Goal: Transaction & Acquisition: Purchase product/service

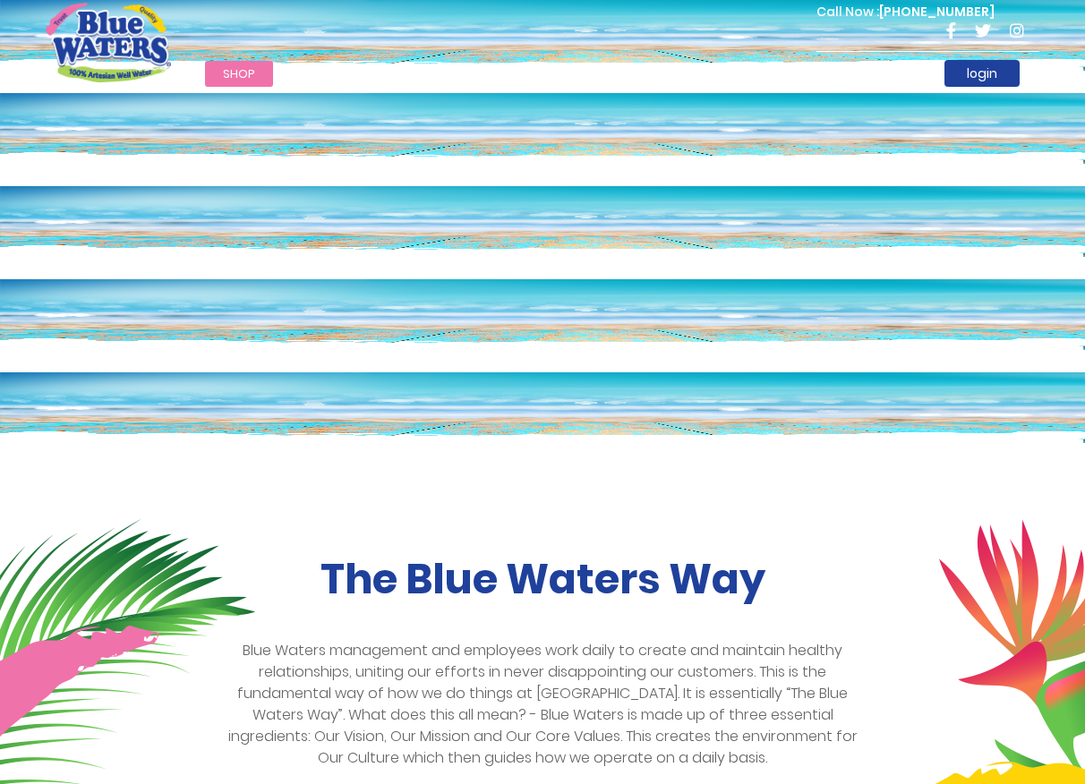
click at [231, 69] on span "Shop" at bounding box center [239, 73] width 32 height 17
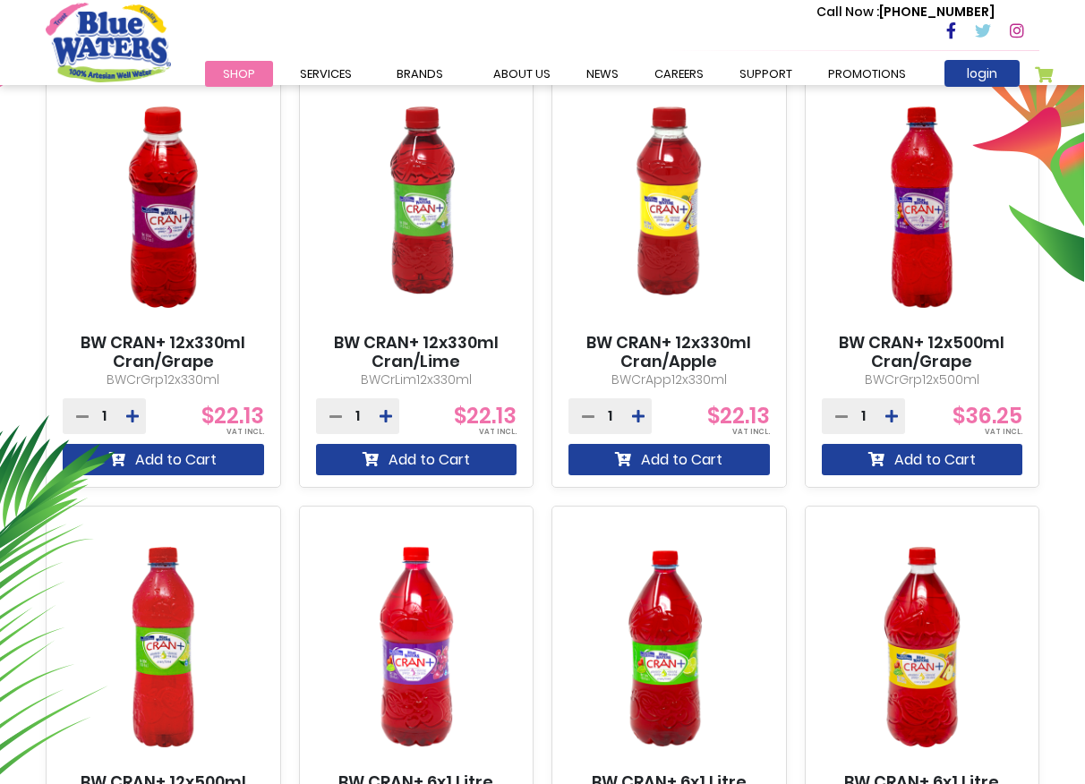
scroll to position [608, 0]
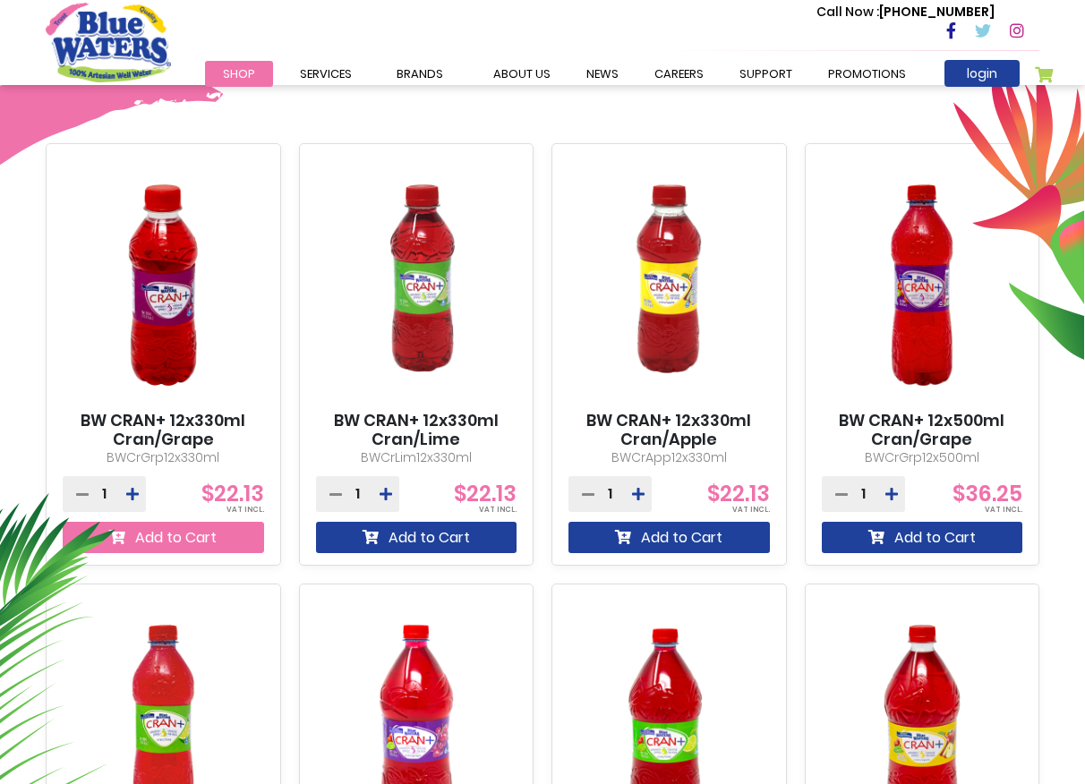
click at [170, 534] on button "Add to Cart" at bounding box center [163, 537] width 201 height 31
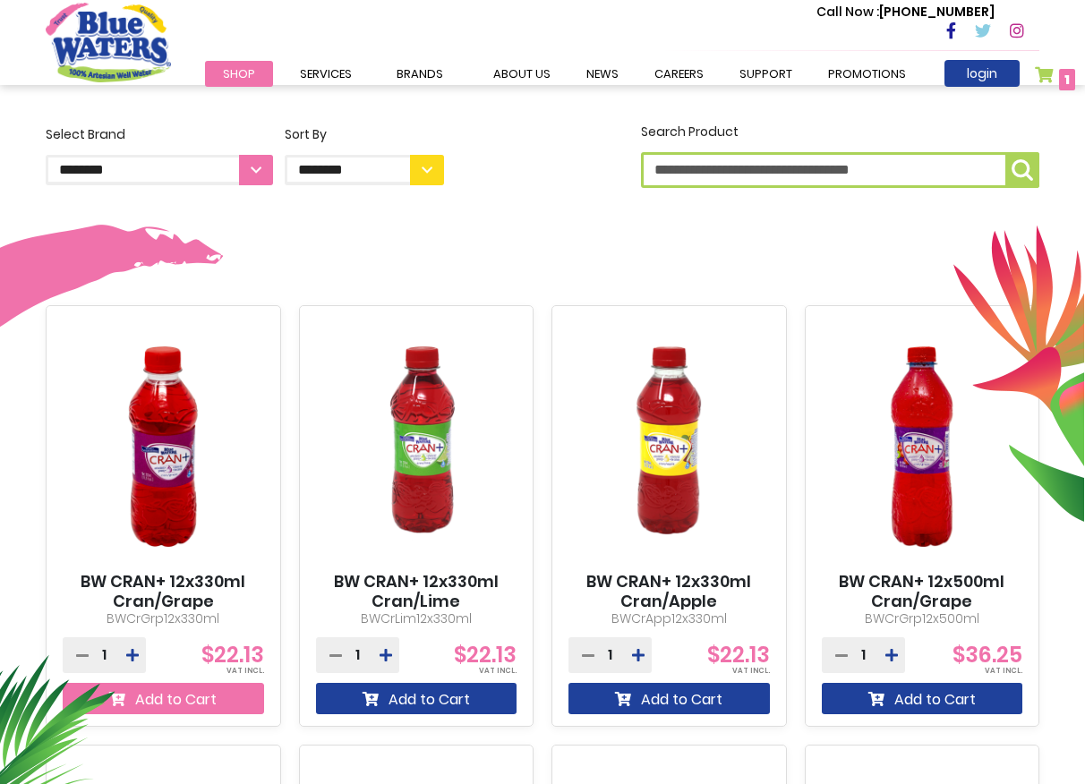
scroll to position [636, 0]
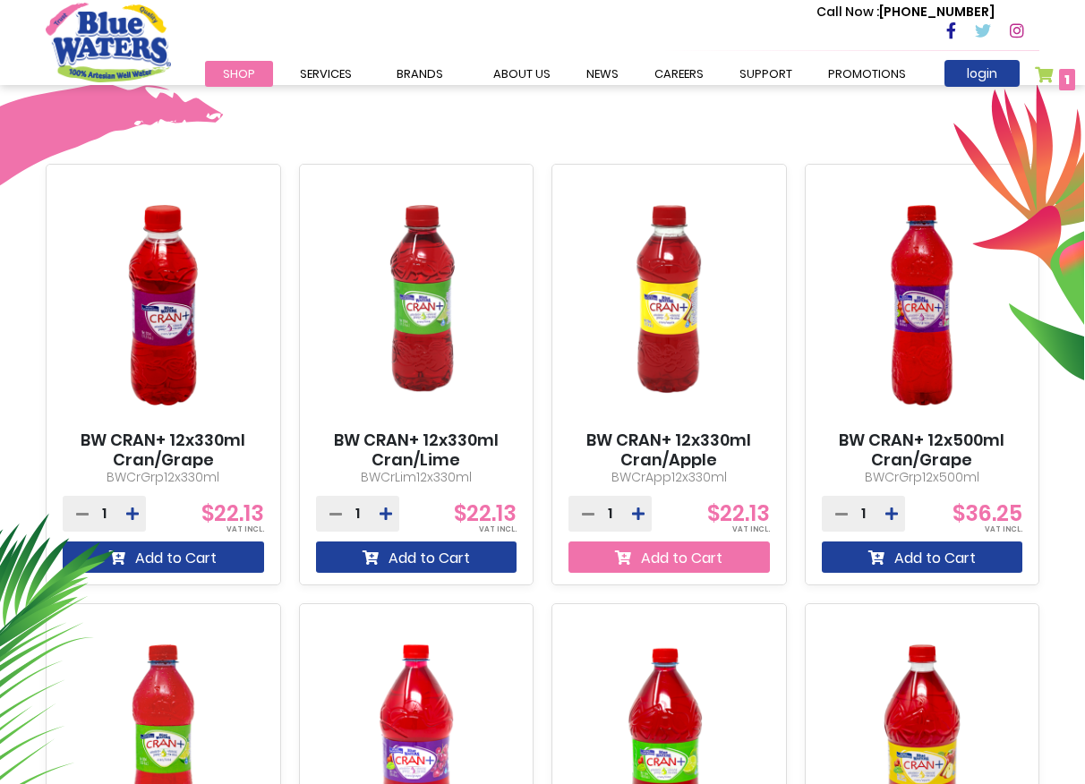
click at [666, 554] on button "Add to Cart" at bounding box center [668, 557] width 201 height 31
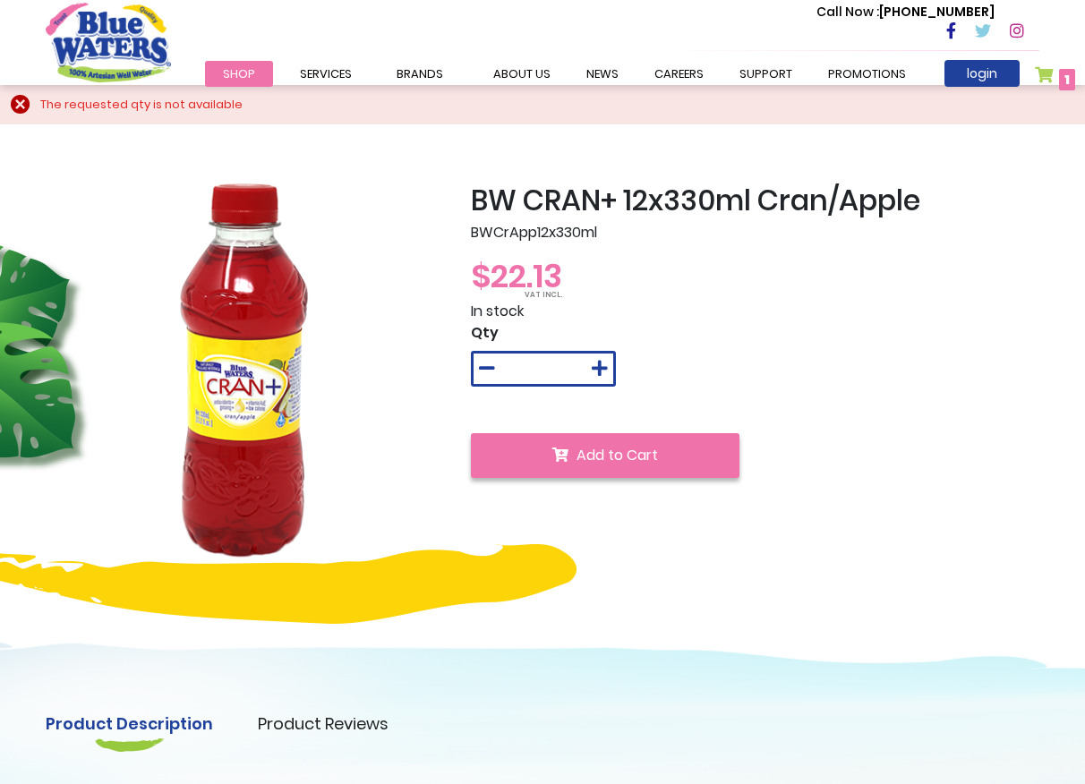
click at [614, 453] on span "Add to Cart" at bounding box center [617, 455] width 81 height 21
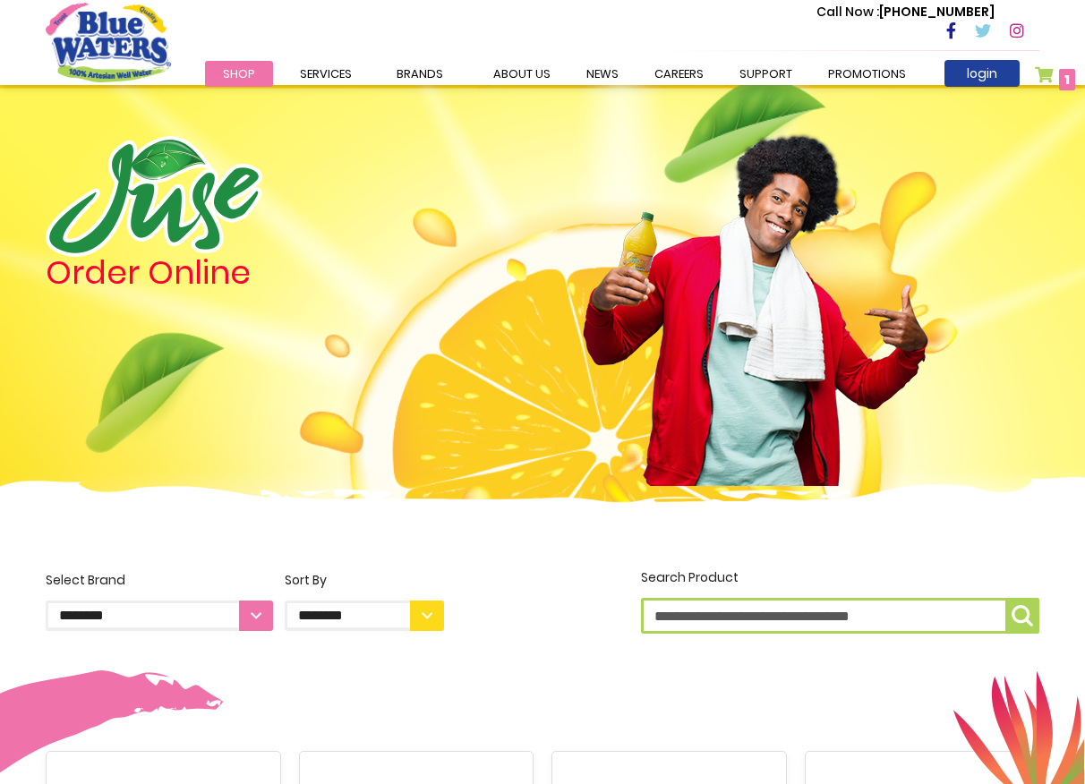
scroll to position [587, 0]
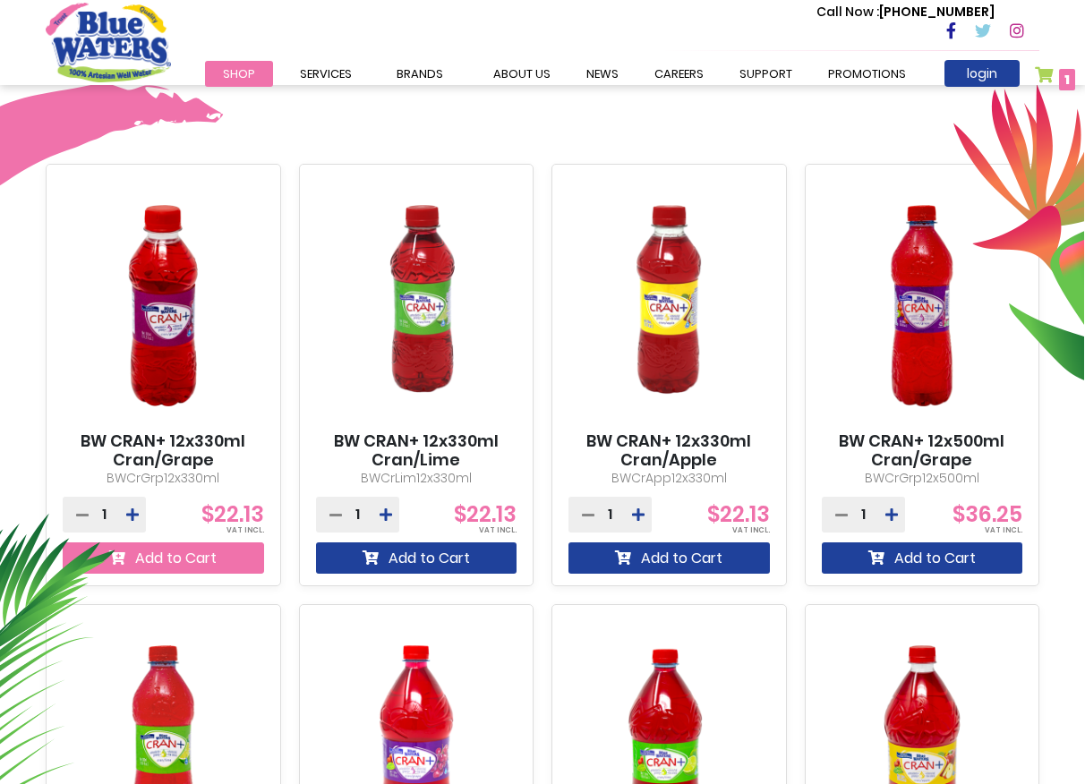
click at [196, 556] on button "Add to Cart" at bounding box center [163, 558] width 201 height 31
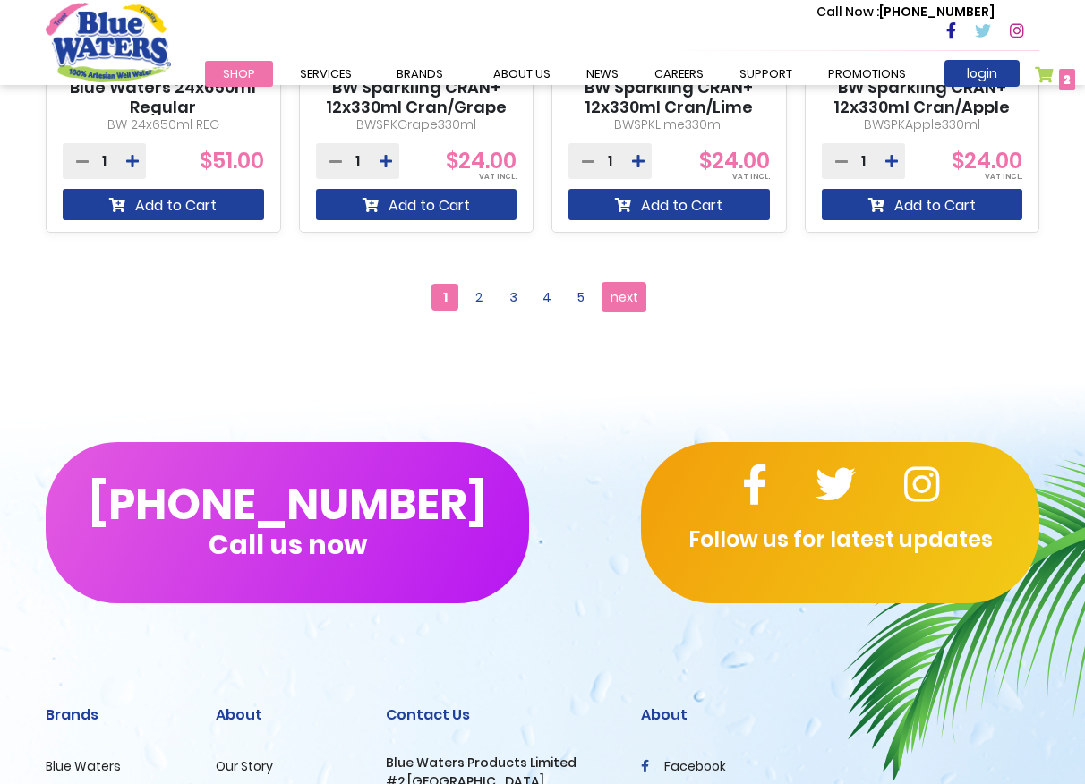
scroll to position [1865, 0]
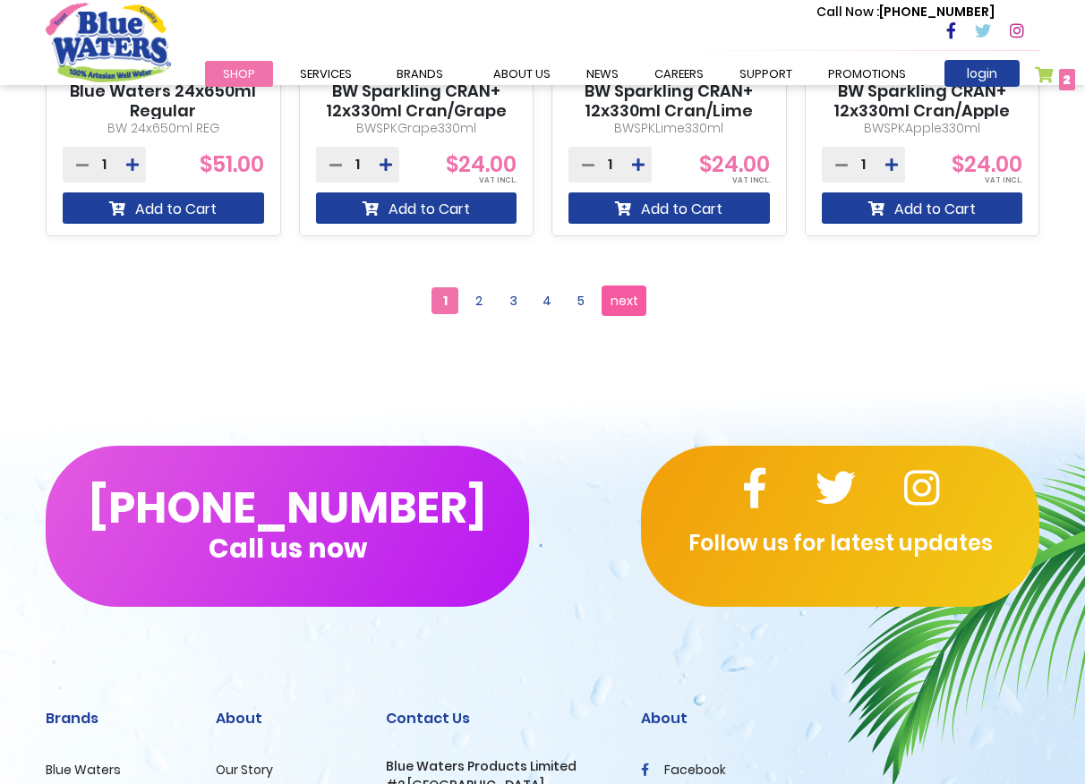
click at [628, 304] on span "next" at bounding box center [625, 300] width 28 height 27
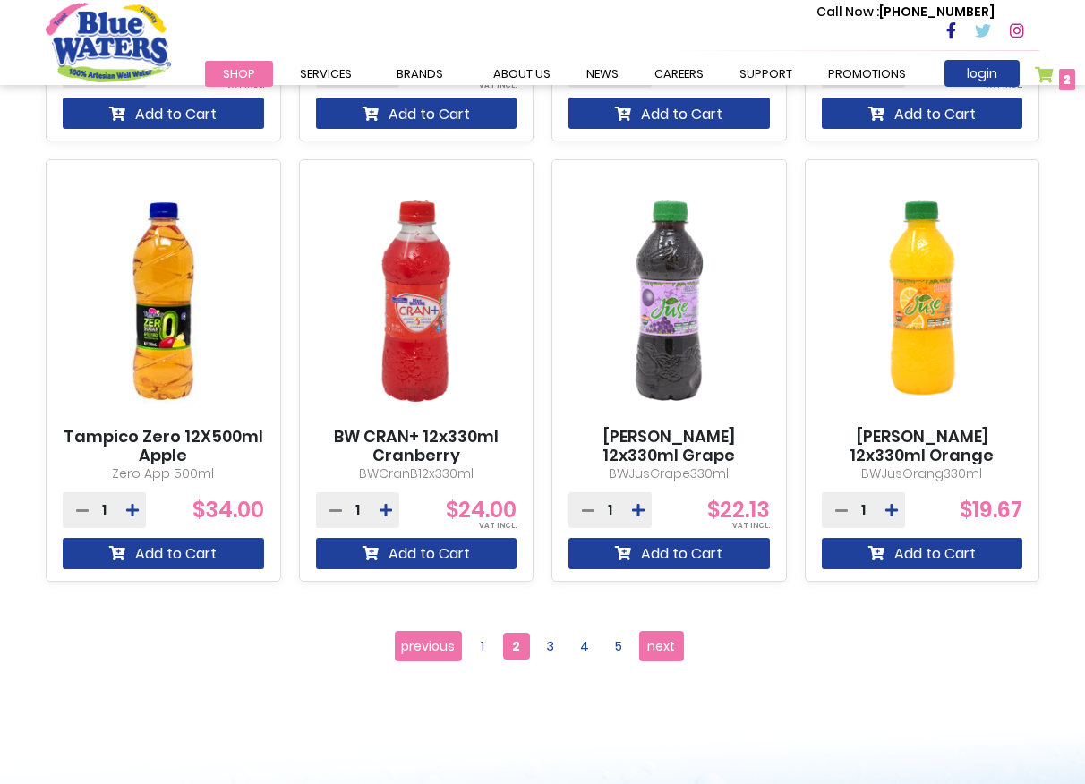
scroll to position [1481, 0]
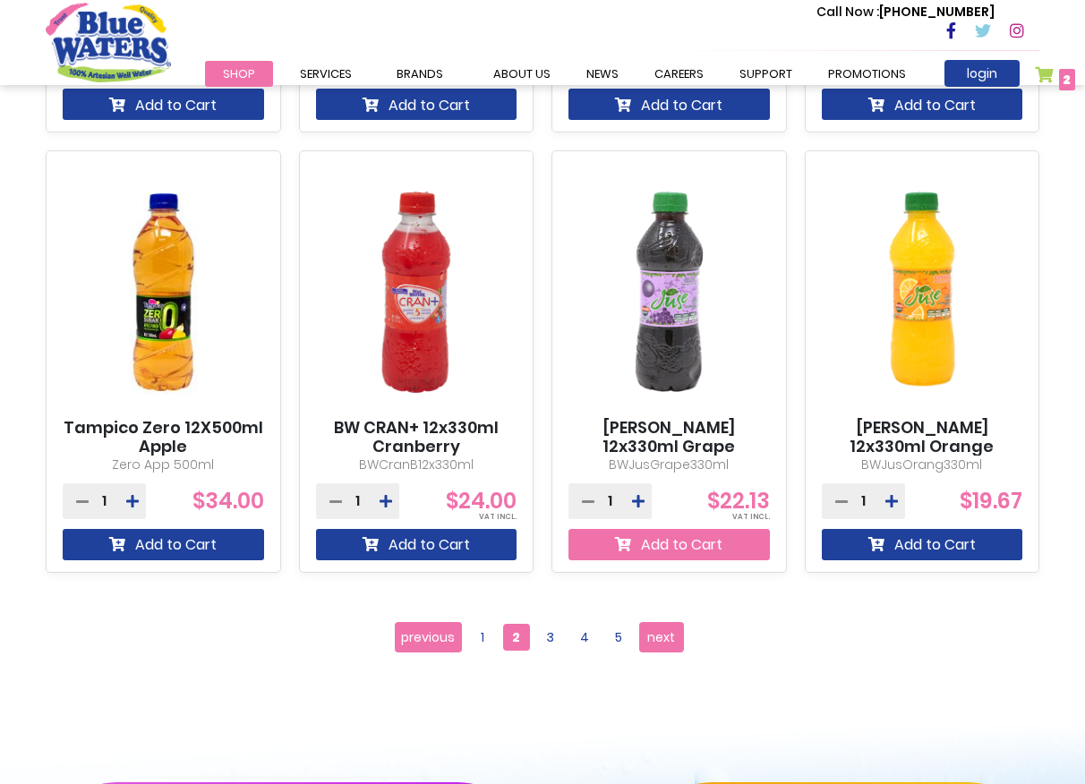
click at [700, 544] on button "Add to Cart" at bounding box center [668, 544] width 201 height 31
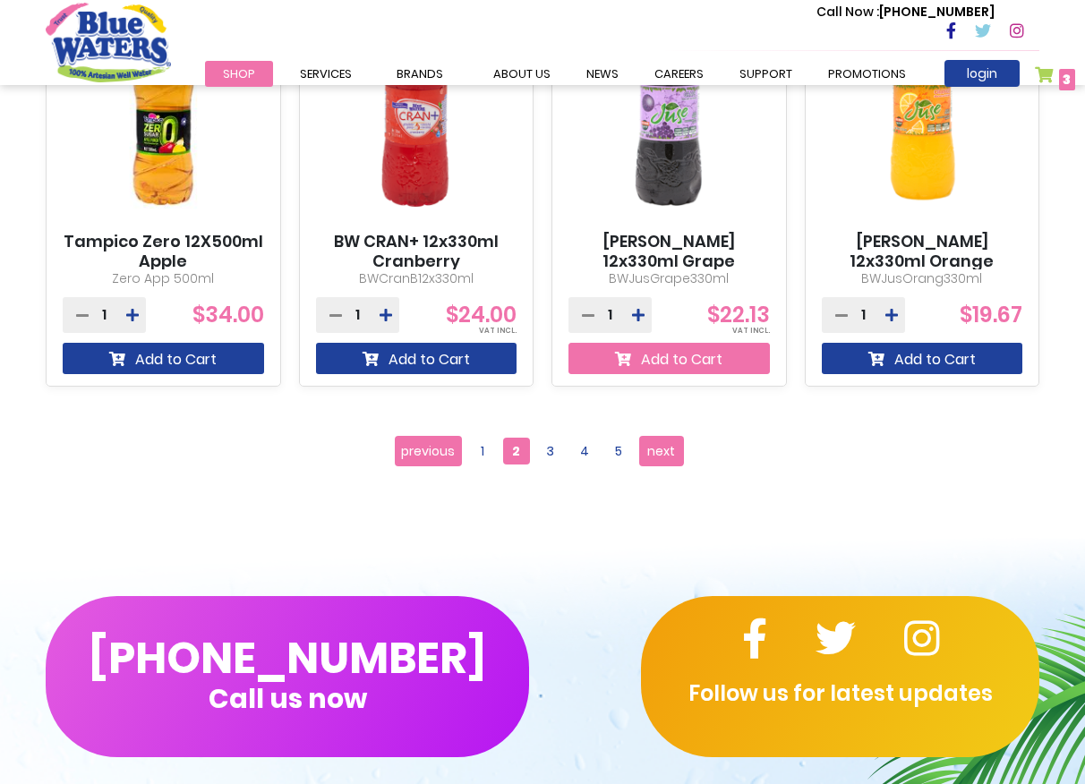
scroll to position [1820, 0]
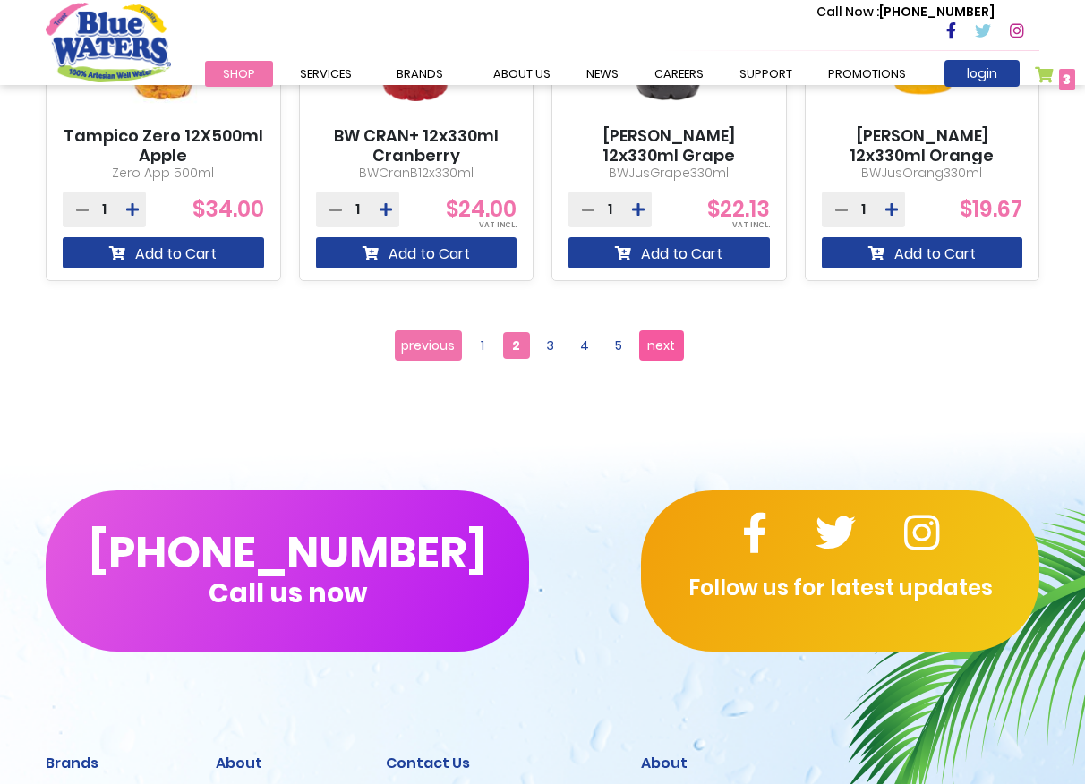
click at [657, 346] on span "next" at bounding box center [661, 345] width 28 height 27
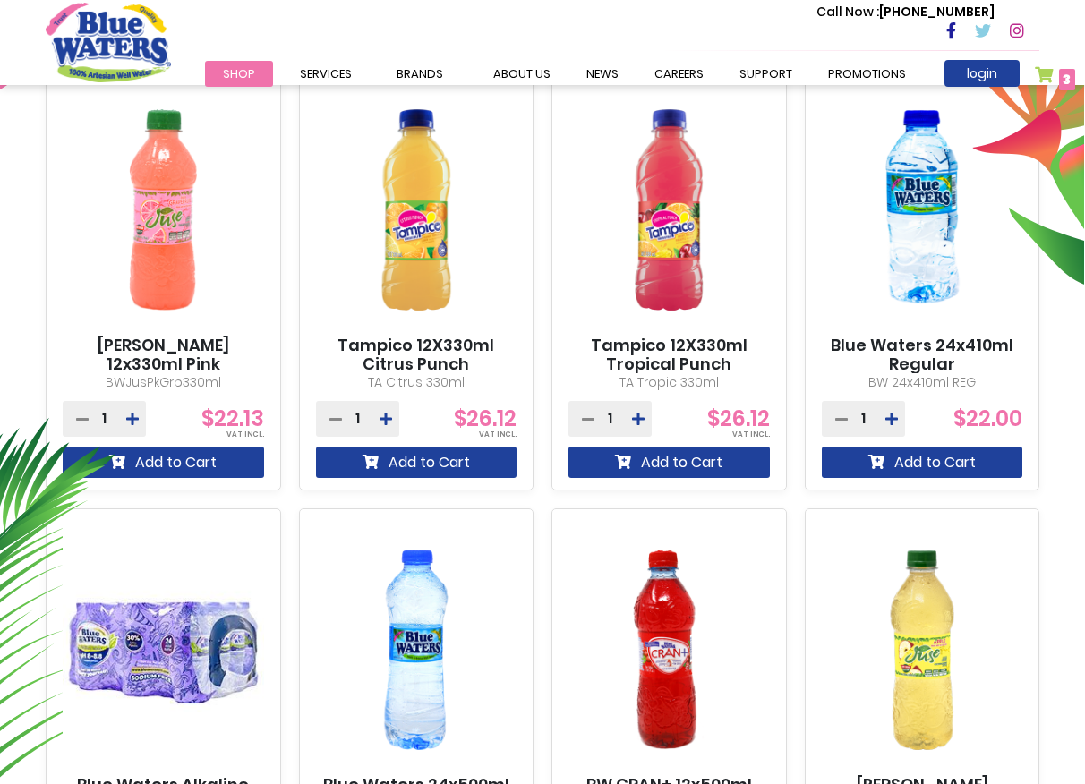
scroll to position [671, 0]
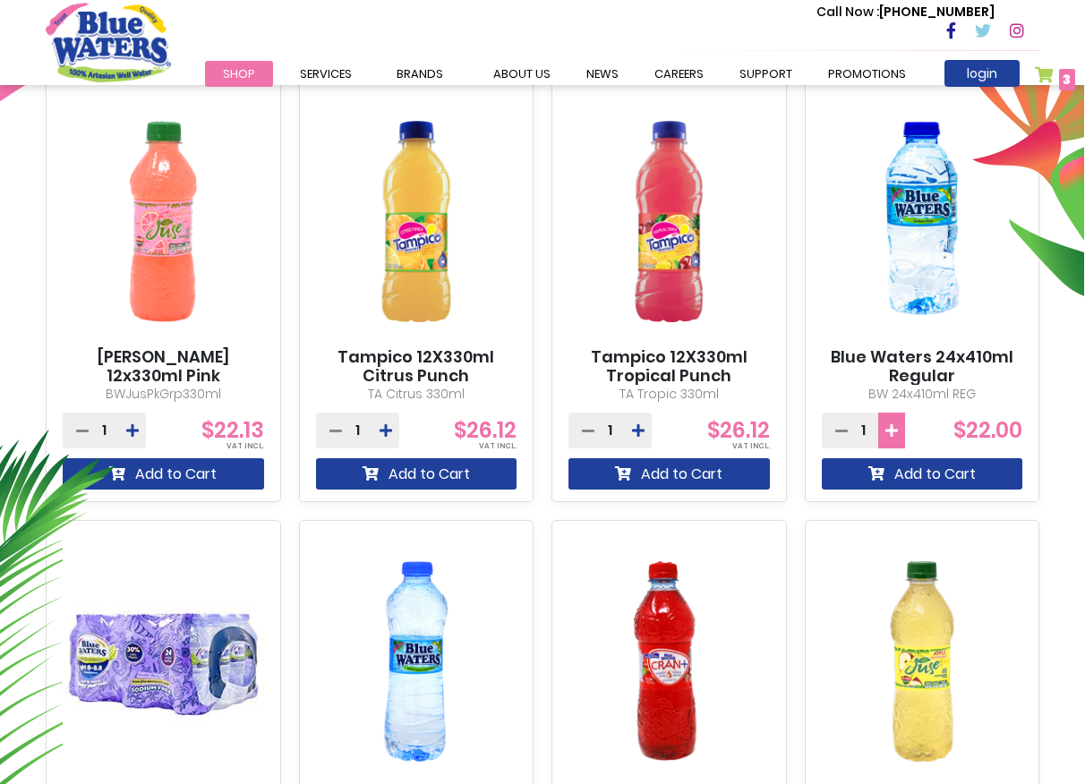
click at [894, 431] on icon at bounding box center [891, 430] width 13 height 14
click at [921, 474] on button "Add to Cart" at bounding box center [922, 473] width 201 height 31
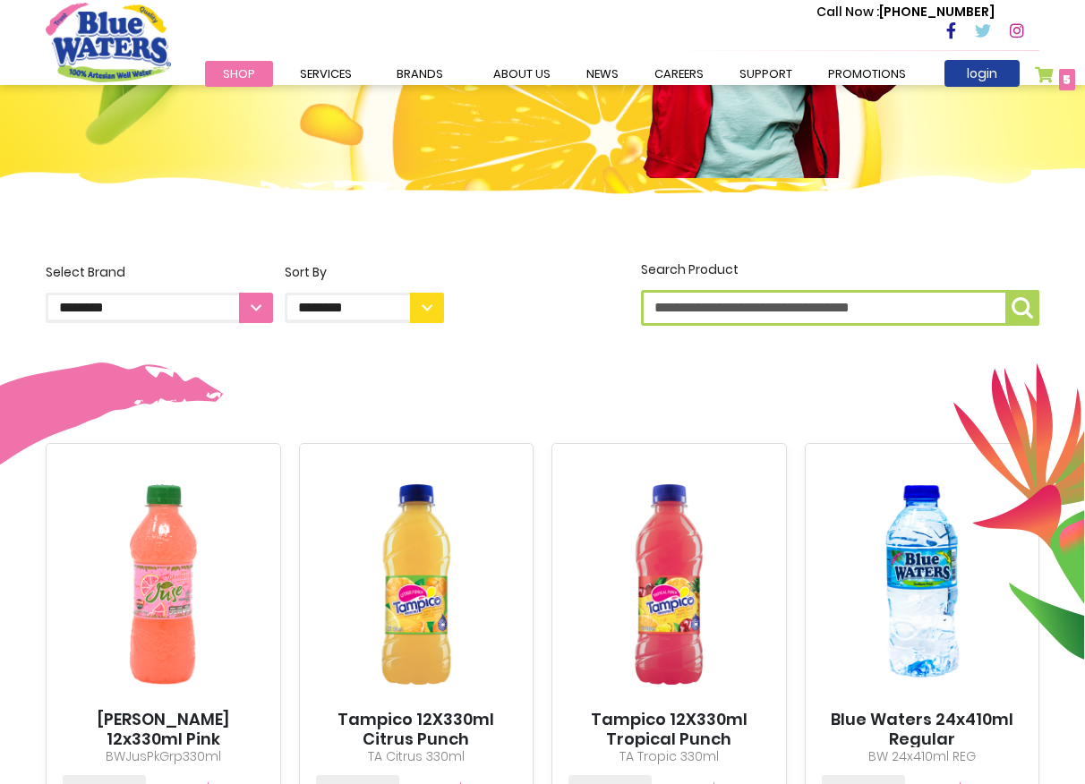
scroll to position [46, 0]
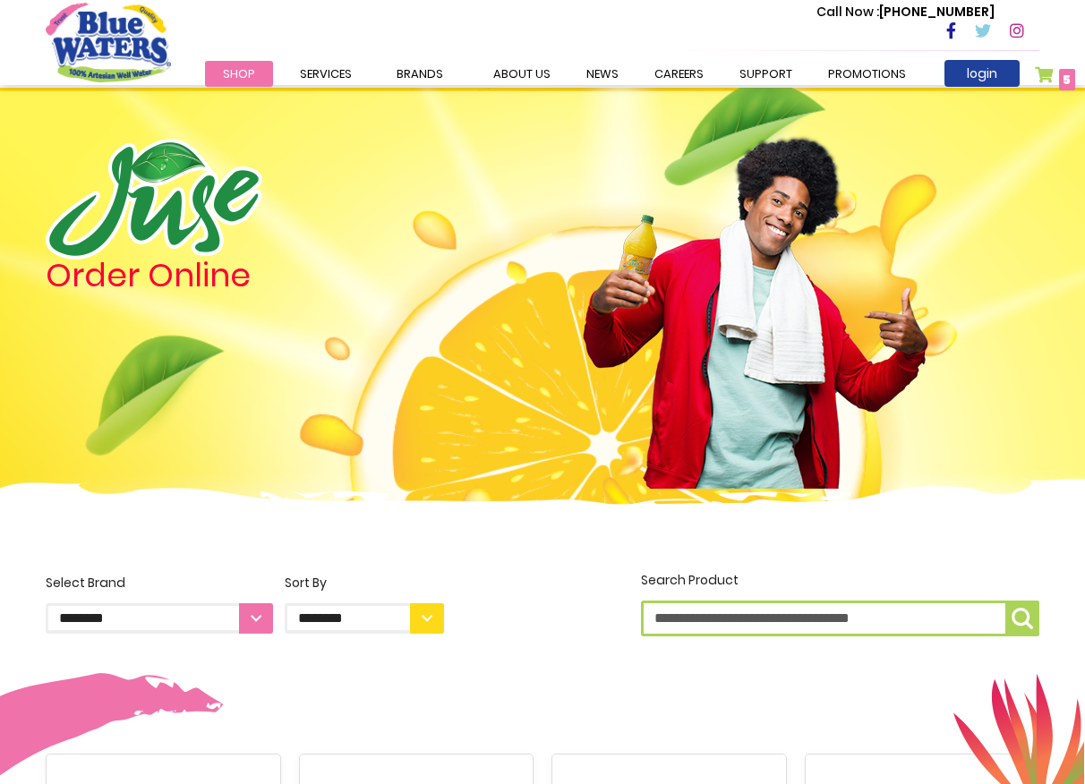
click at [1061, 79] on span "5 5 items" at bounding box center [1067, 79] width 16 height 21
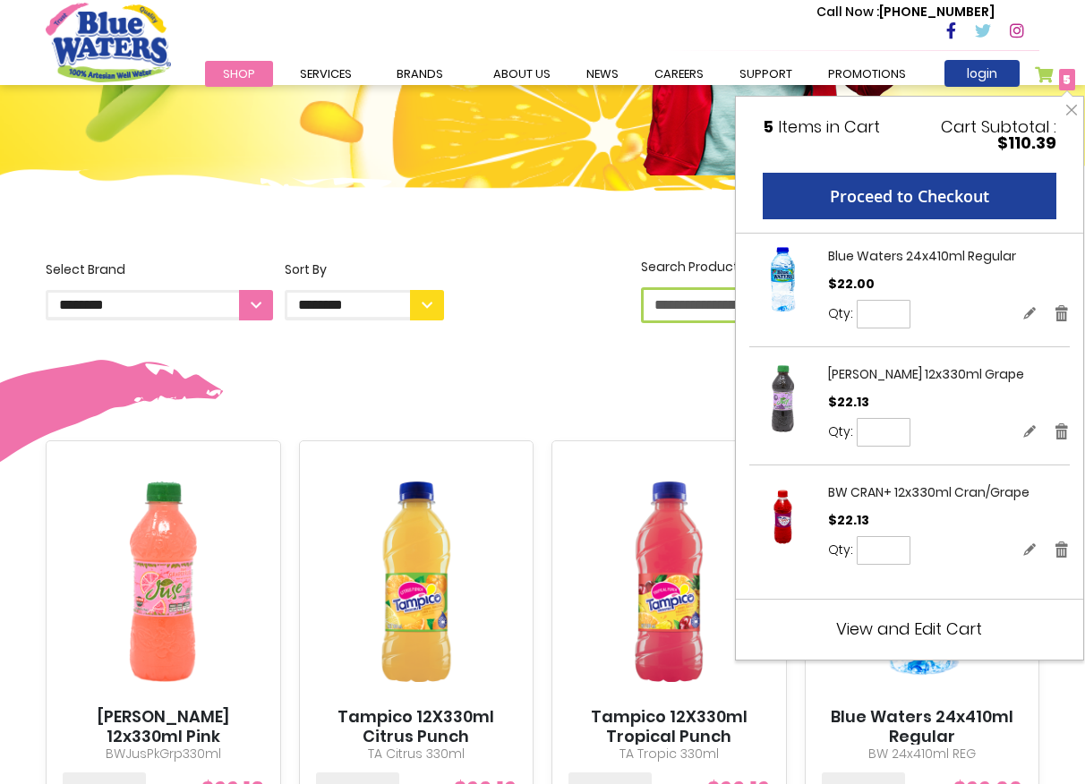
scroll to position [358, 0]
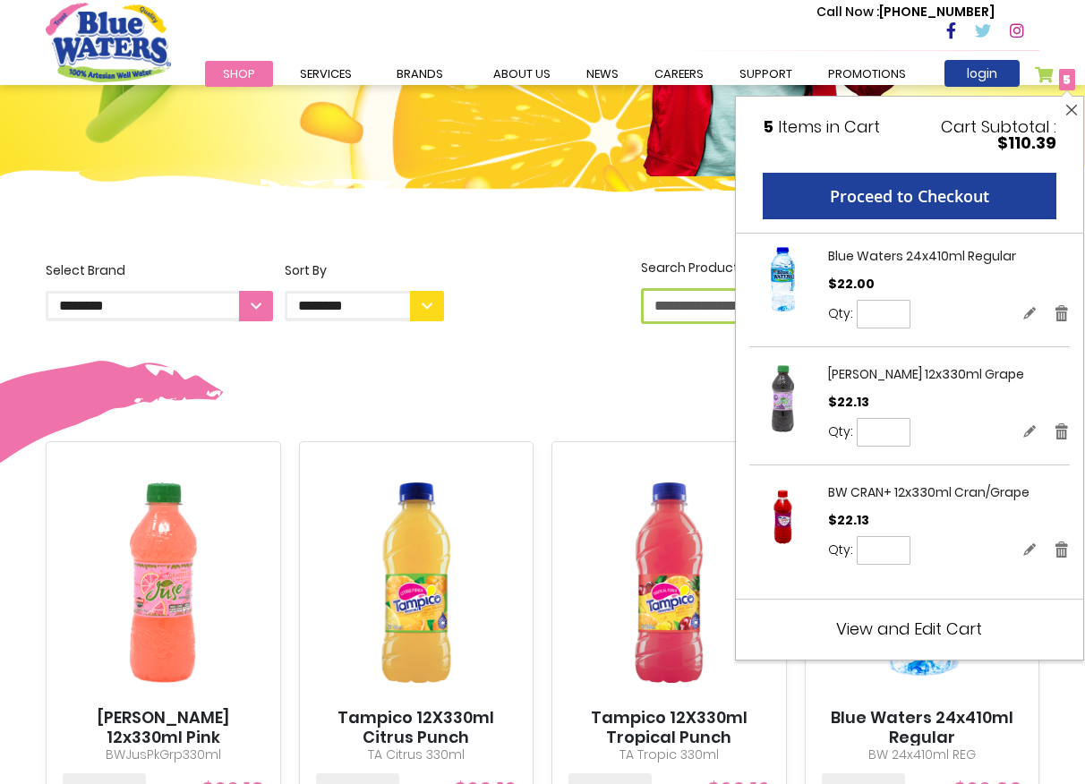
click at [1069, 110] on button "Close" at bounding box center [1072, 110] width 22 height 27
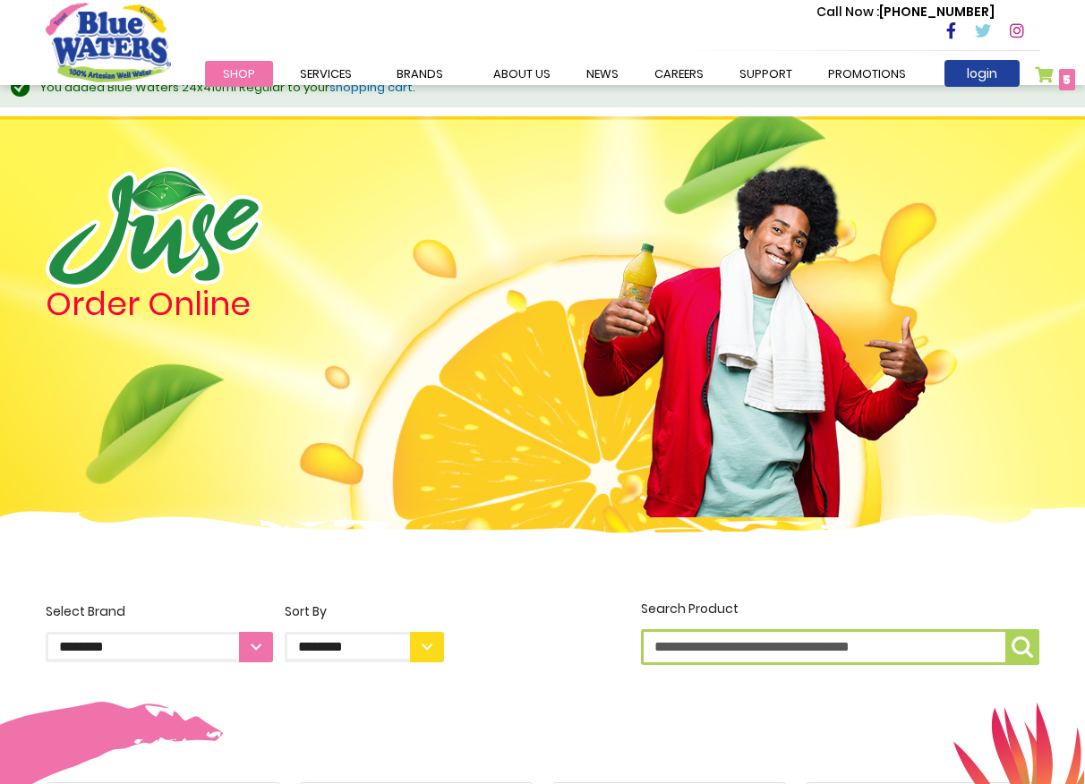
scroll to position [0, 0]
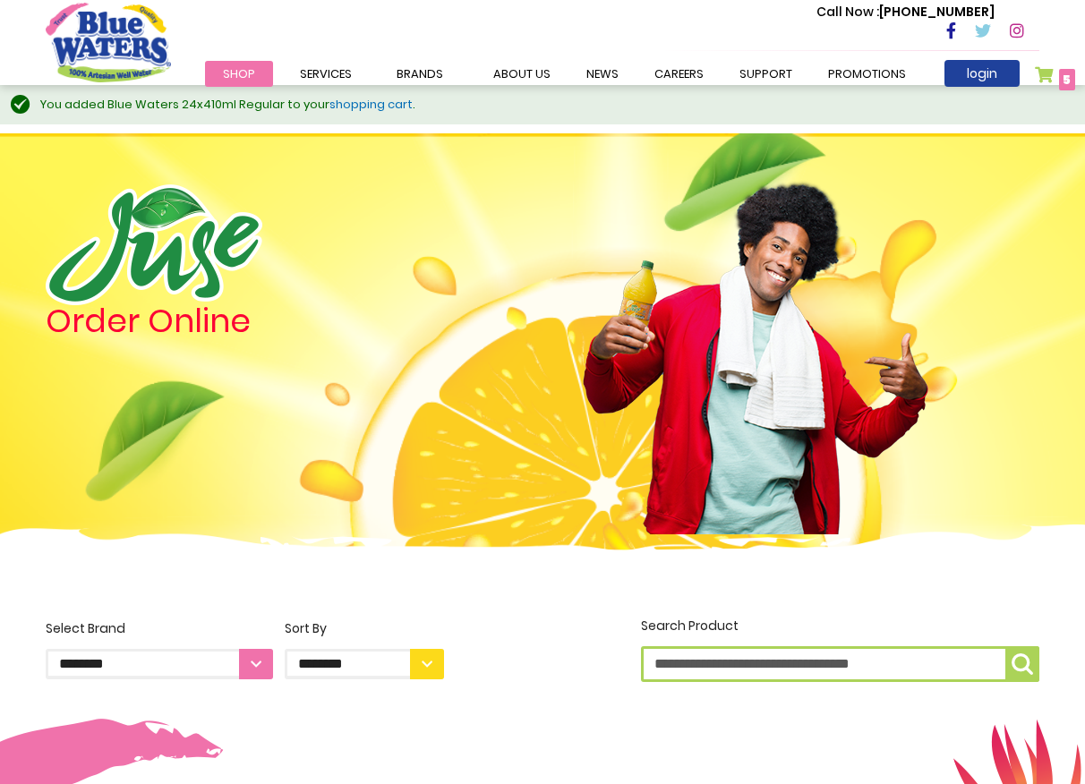
click at [531, 594] on img at bounding box center [542, 576] width 1085 height 102
